Goal: Task Accomplishment & Management: Use online tool/utility

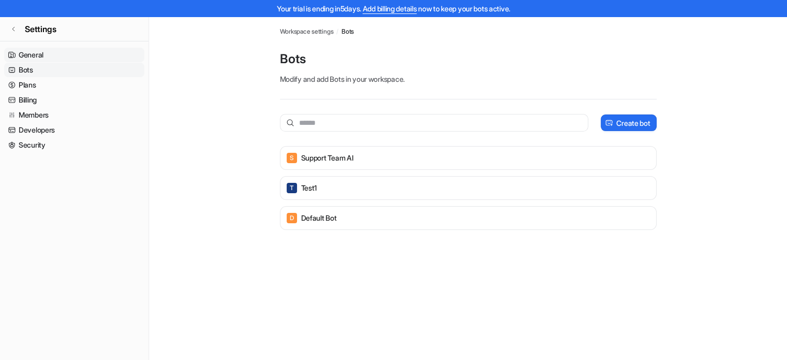
click at [25, 51] on link "General" at bounding box center [74, 55] width 140 height 14
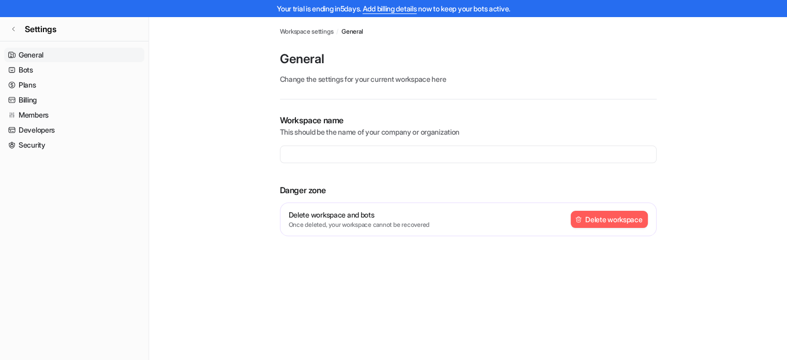
type input "**********"
click at [26, 66] on link "Bots" at bounding box center [74, 70] width 140 height 14
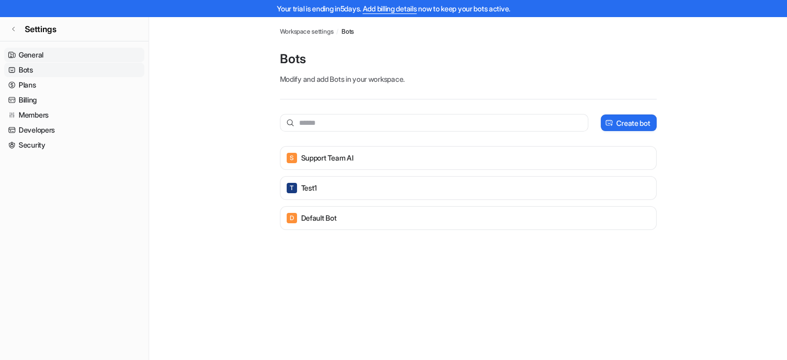
click at [29, 52] on link "General" at bounding box center [74, 55] width 140 height 14
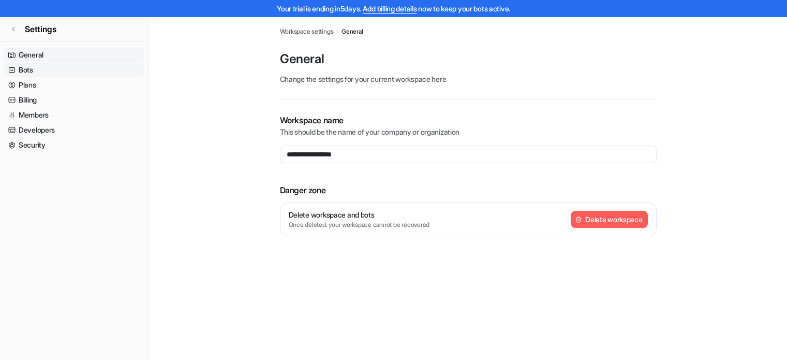
click at [23, 68] on link "Bots" at bounding box center [74, 70] width 140 height 14
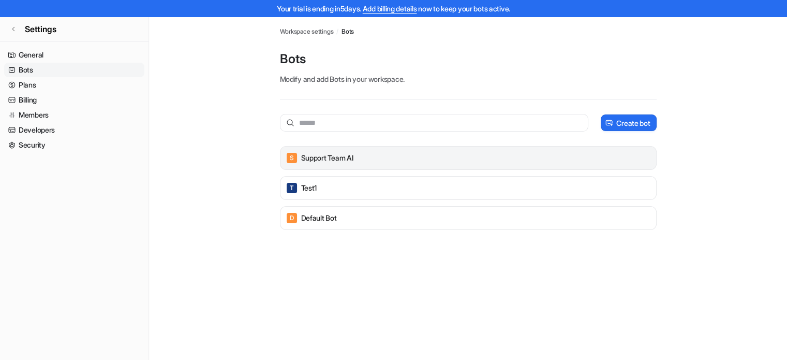
click at [332, 163] on div "S Support Team AI" at bounding box center [468, 158] width 367 height 14
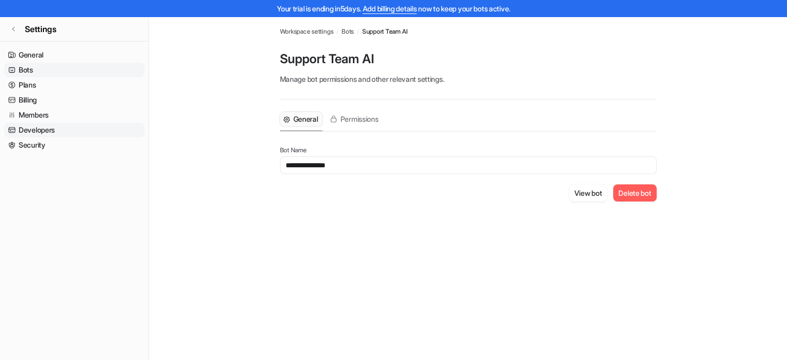
click at [32, 130] on link "Developers" at bounding box center [74, 130] width 140 height 14
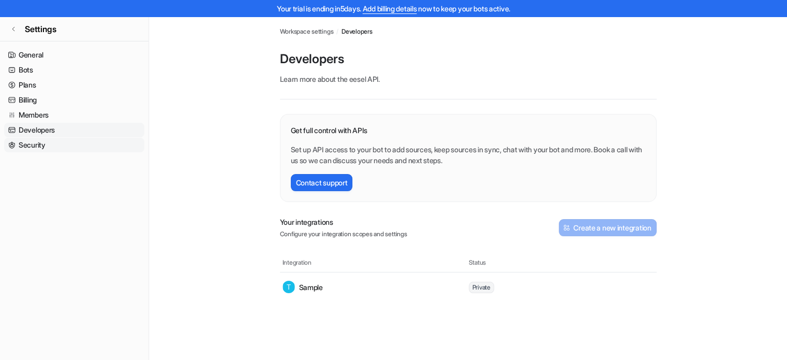
click at [32, 144] on link "Security" at bounding box center [74, 145] width 140 height 14
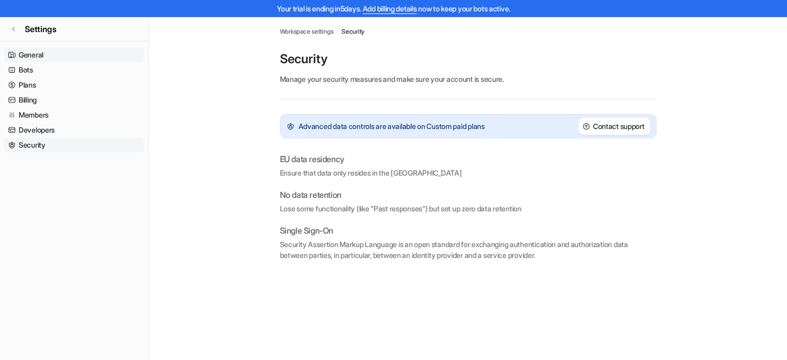
click at [31, 52] on link "General" at bounding box center [74, 55] width 140 height 14
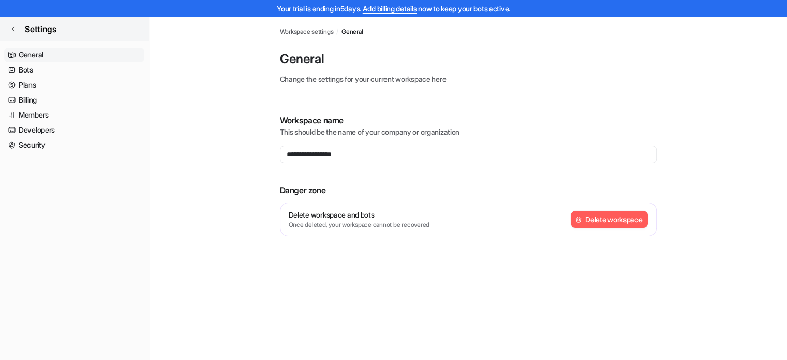
click at [12, 29] on icon at bounding box center [13, 29] width 6 height 6
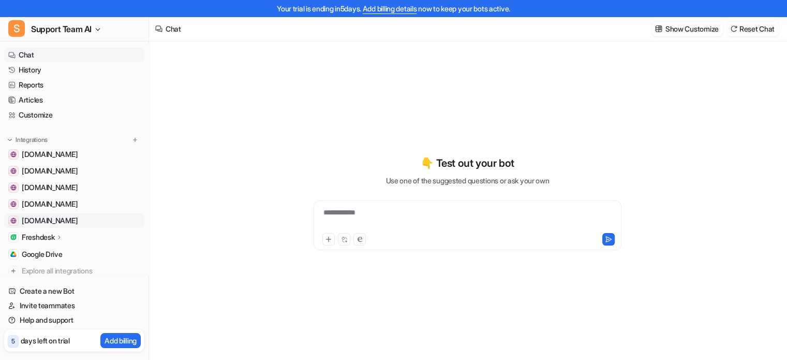
scroll to position [31, 0]
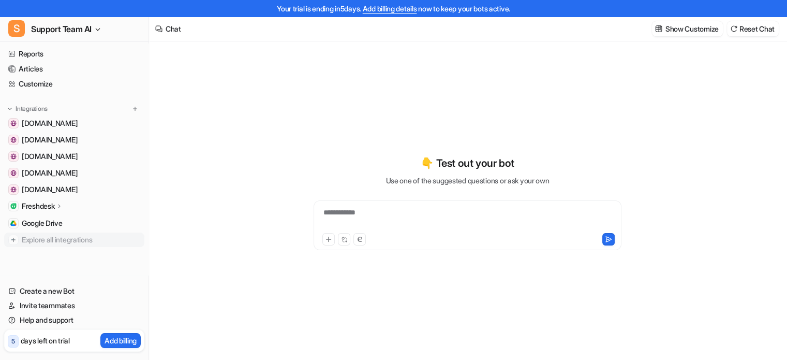
type textarea "**********"
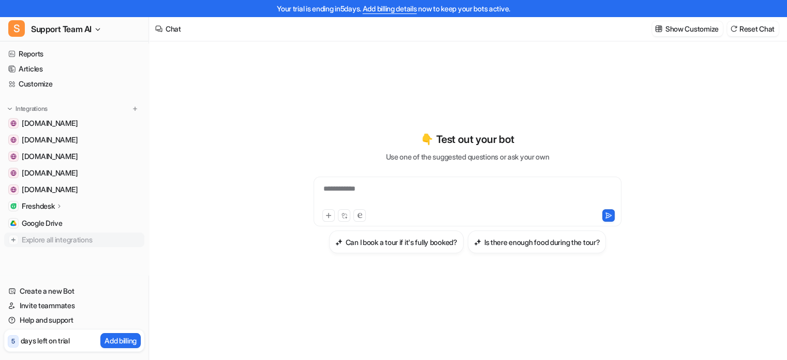
scroll to position [17, 0]
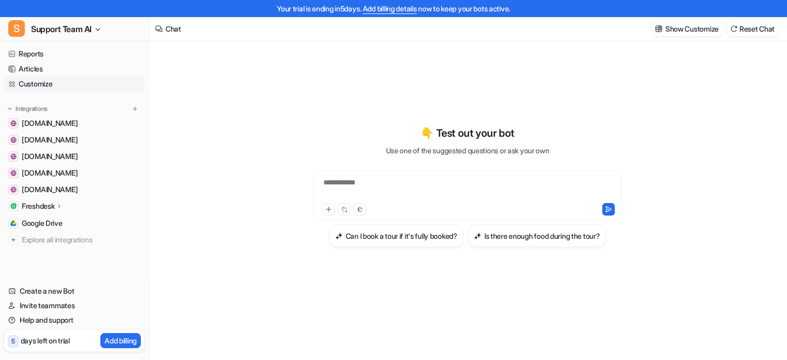
click at [43, 79] on link "Customize" at bounding box center [74, 84] width 140 height 14
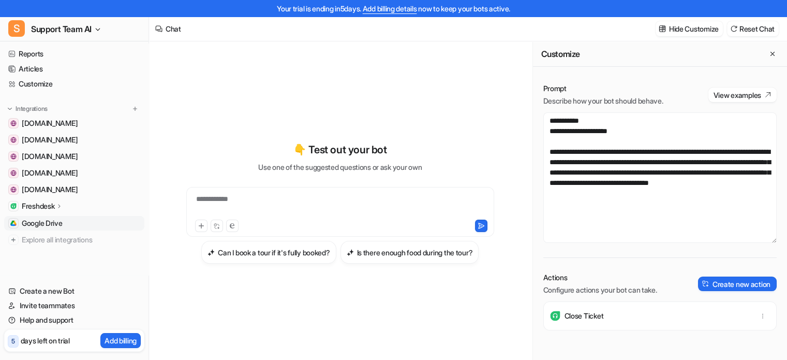
click at [33, 224] on span "Google Drive" at bounding box center [42, 223] width 41 height 10
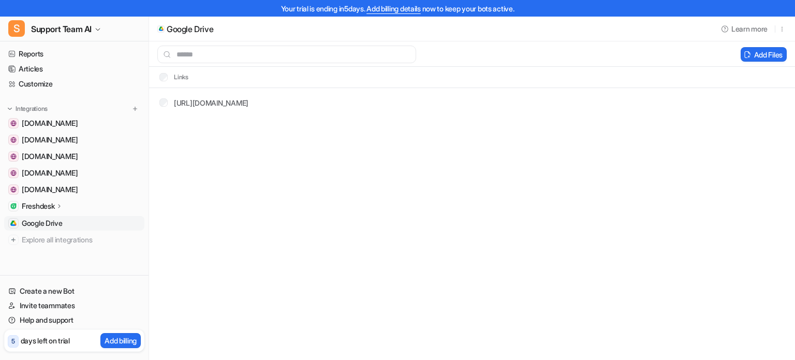
click at [33, 203] on p "Freshdesk" at bounding box center [38, 206] width 33 height 10
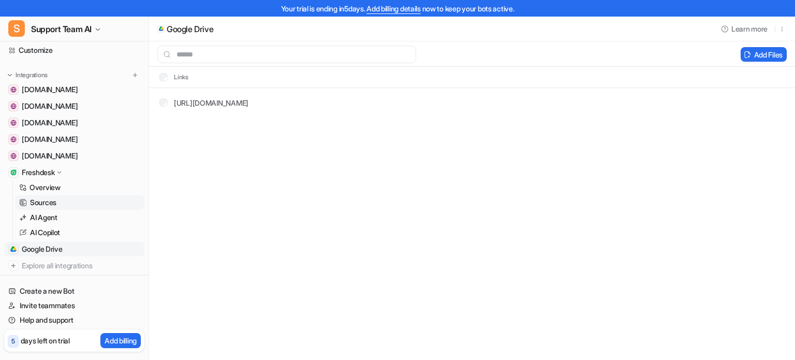
scroll to position [83, 0]
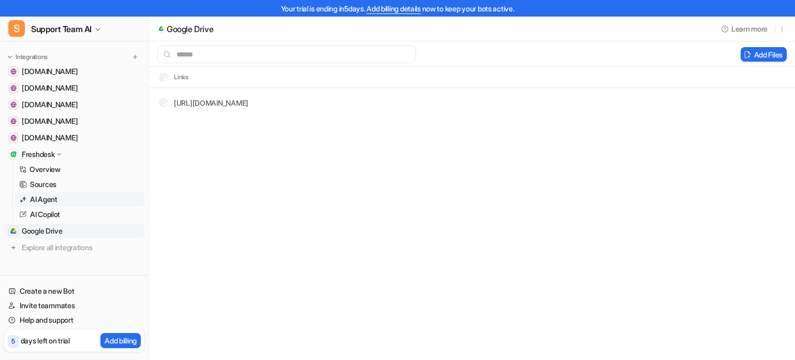
click at [47, 199] on p "AI Agent" at bounding box center [43, 199] width 27 height 10
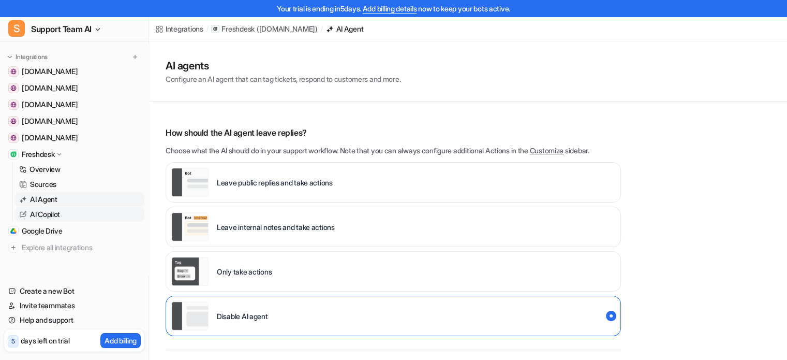
click at [48, 211] on p "AI Copilot" at bounding box center [45, 214] width 30 height 10
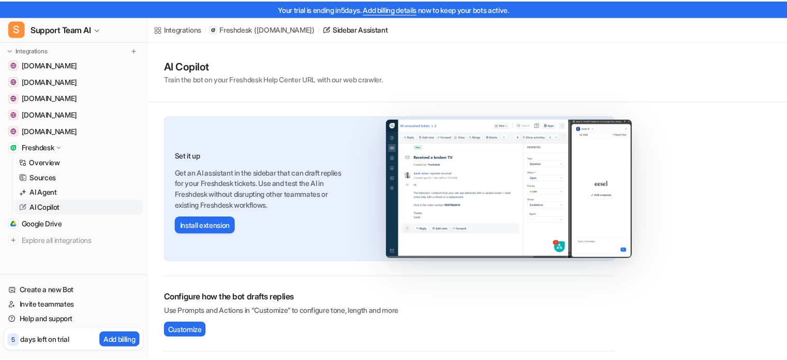
scroll to position [91, 0]
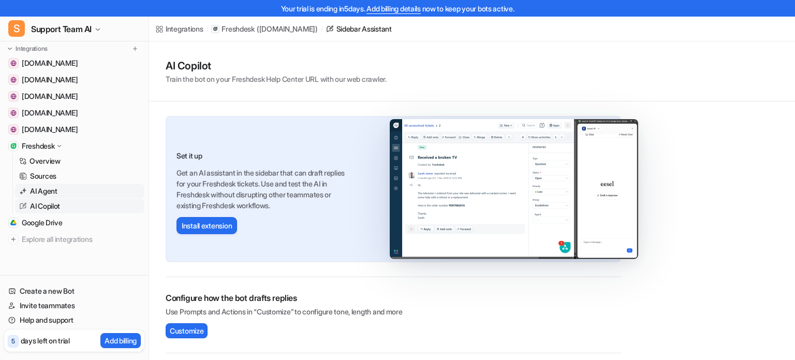
click at [53, 193] on p "AI Agent" at bounding box center [43, 191] width 27 height 10
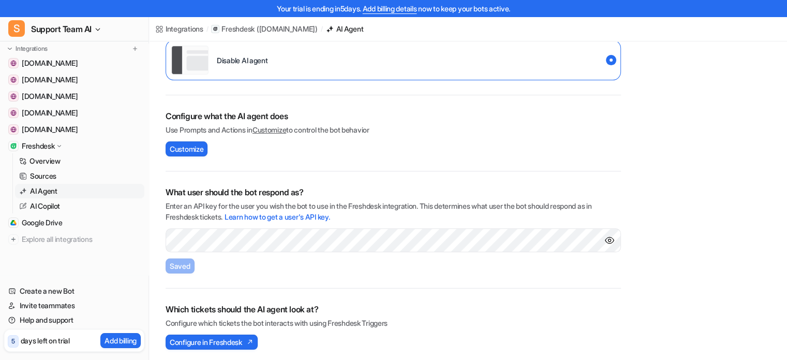
scroll to position [258, 0]
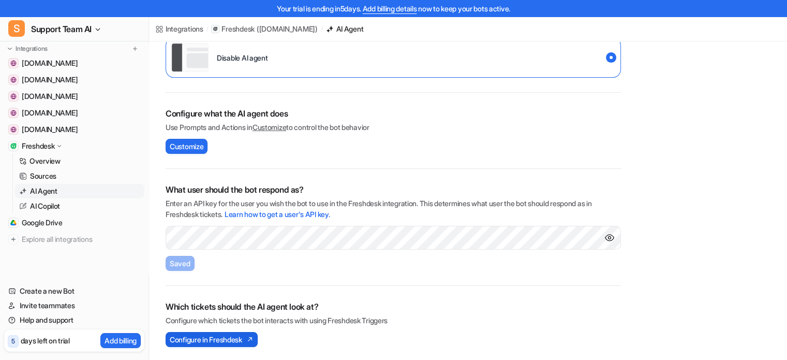
click at [242, 336] on span "Configure in Freshdesk" at bounding box center [206, 339] width 72 height 11
click at [77, 180] on link "Sources" at bounding box center [79, 176] width 129 height 14
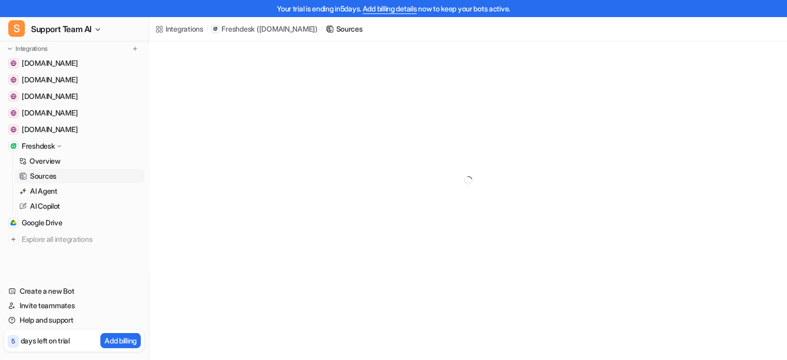
scroll to position [41, 0]
click at [21, 174] on icon at bounding box center [23, 175] width 8 height 7
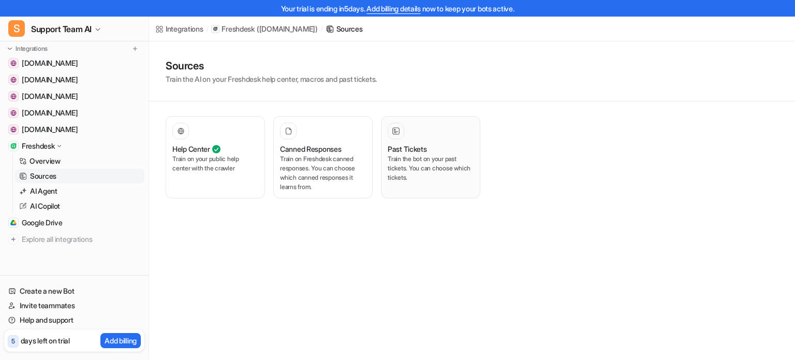
click at [408, 189] on div "Past Tickets Train the bot on your past tickets. You can choose which tickets." at bounding box center [431, 157] width 86 height 69
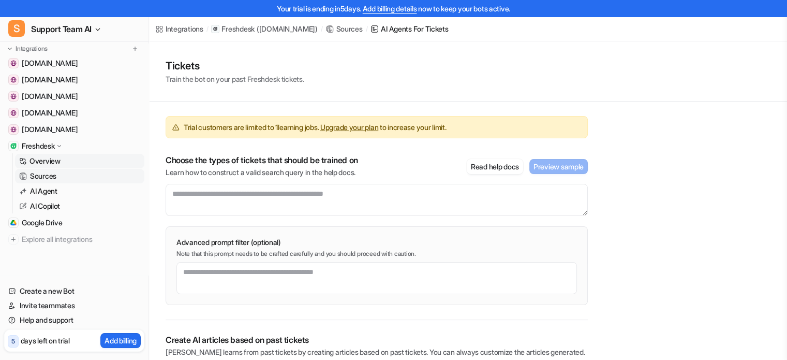
click at [41, 159] on p "Overview" at bounding box center [44, 161] width 31 height 10
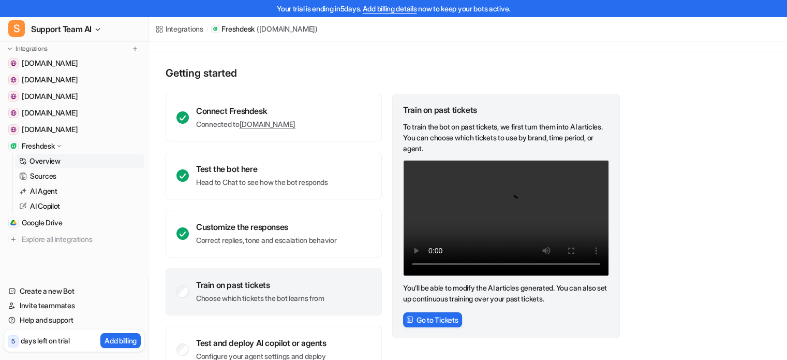
scroll to position [71, 0]
